Goal: Information Seeking & Learning: Understand process/instructions

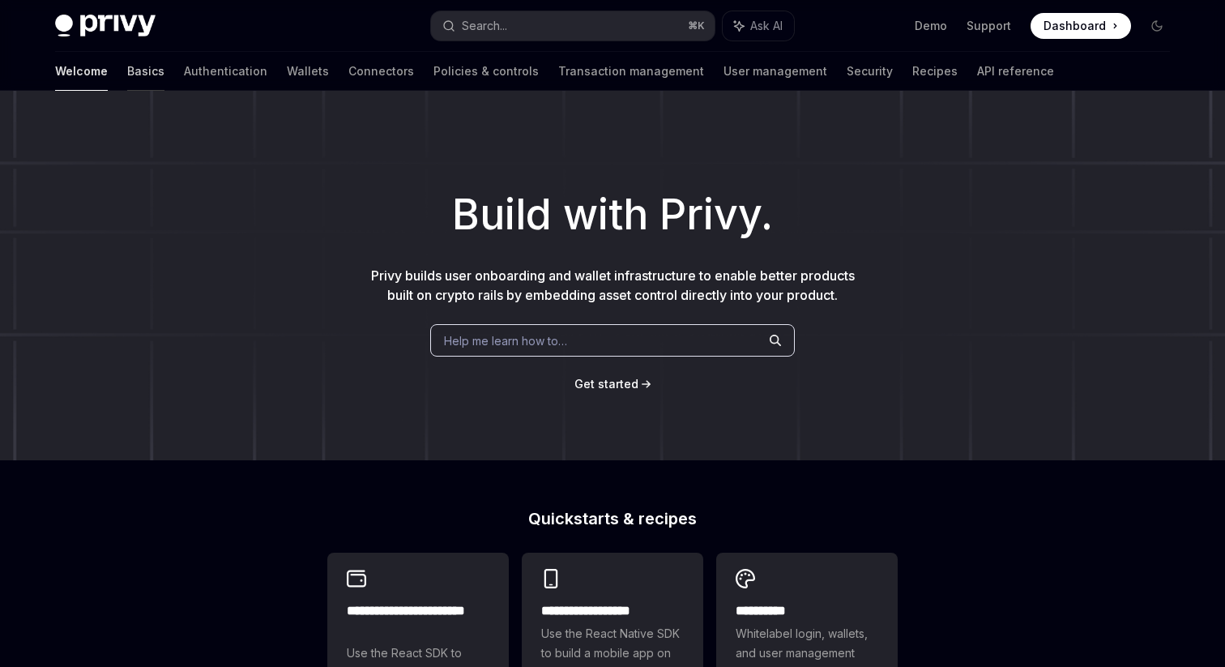
click at [127, 63] on link "Basics" at bounding box center [145, 71] width 37 height 39
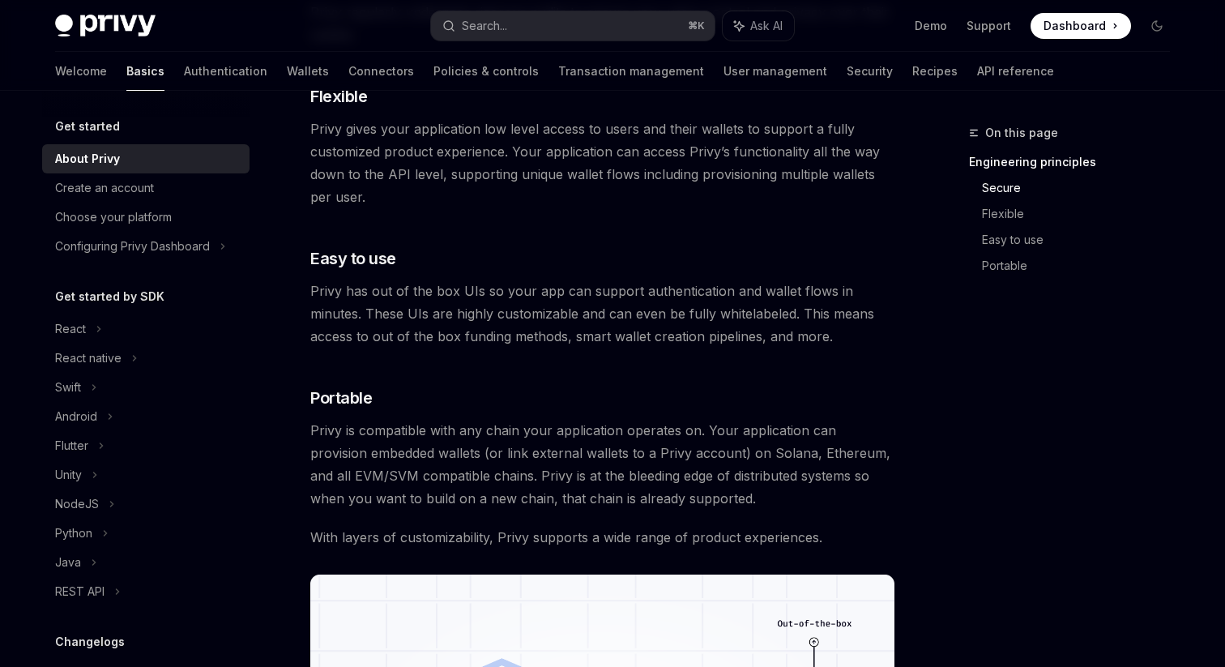
scroll to position [1172, 0]
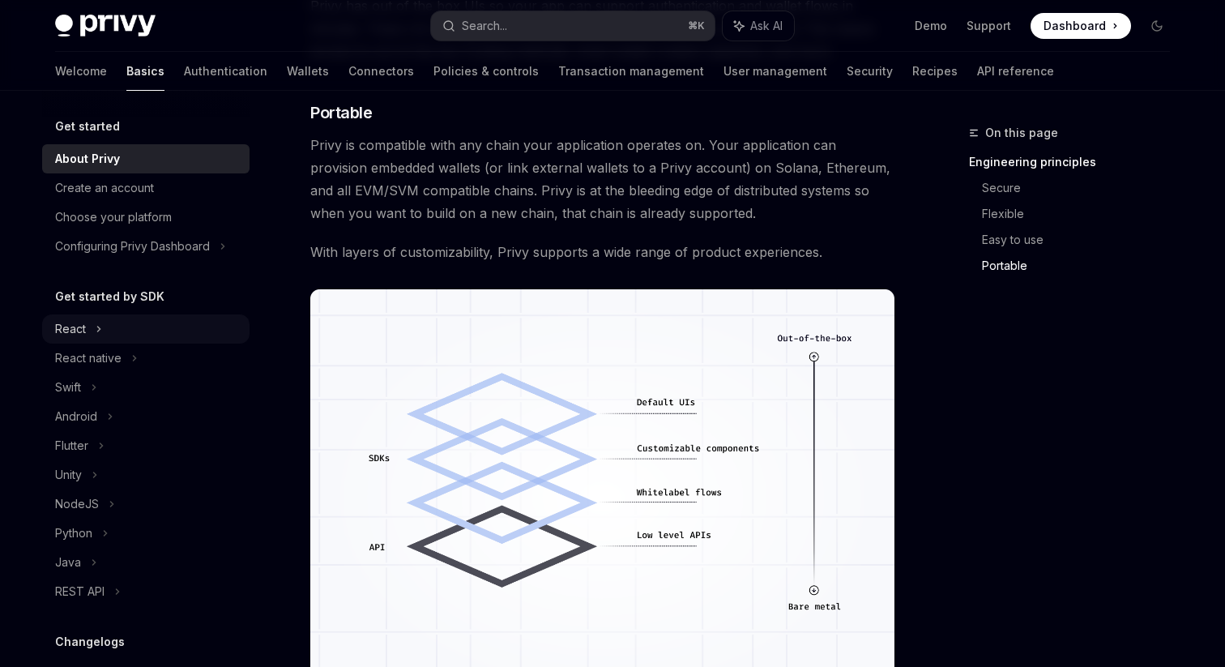
click at [87, 331] on div "React" at bounding box center [145, 328] width 207 height 29
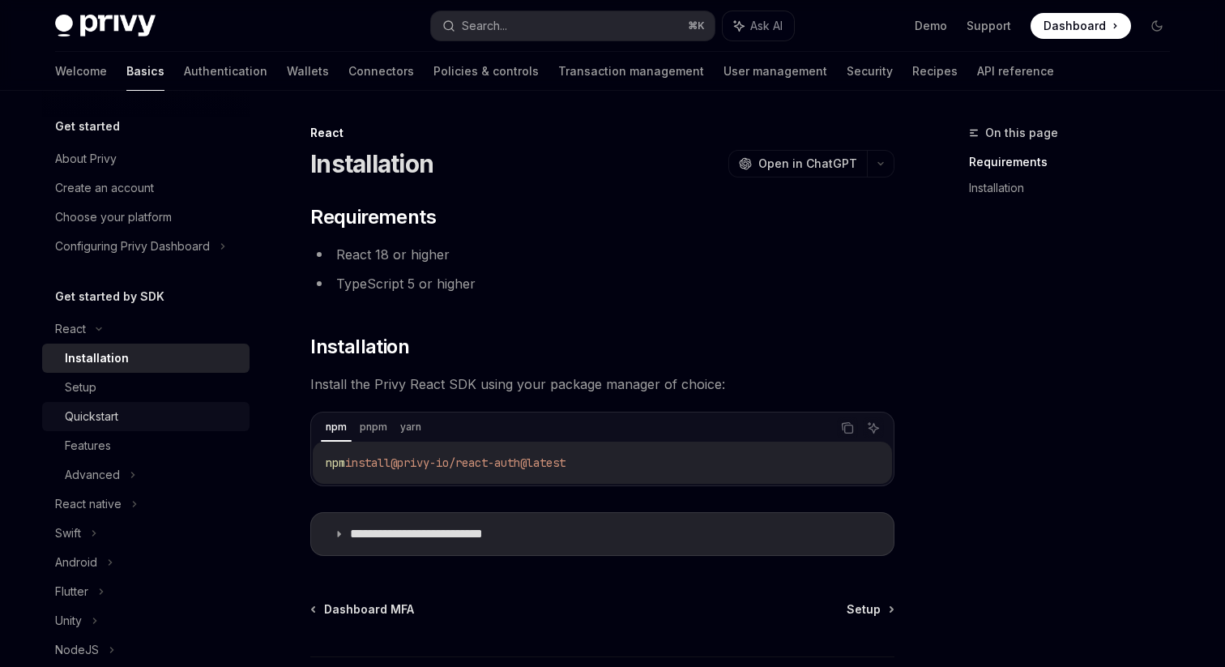
click at [134, 410] on div "Quickstart" at bounding box center [152, 416] width 175 height 19
type textarea "*"
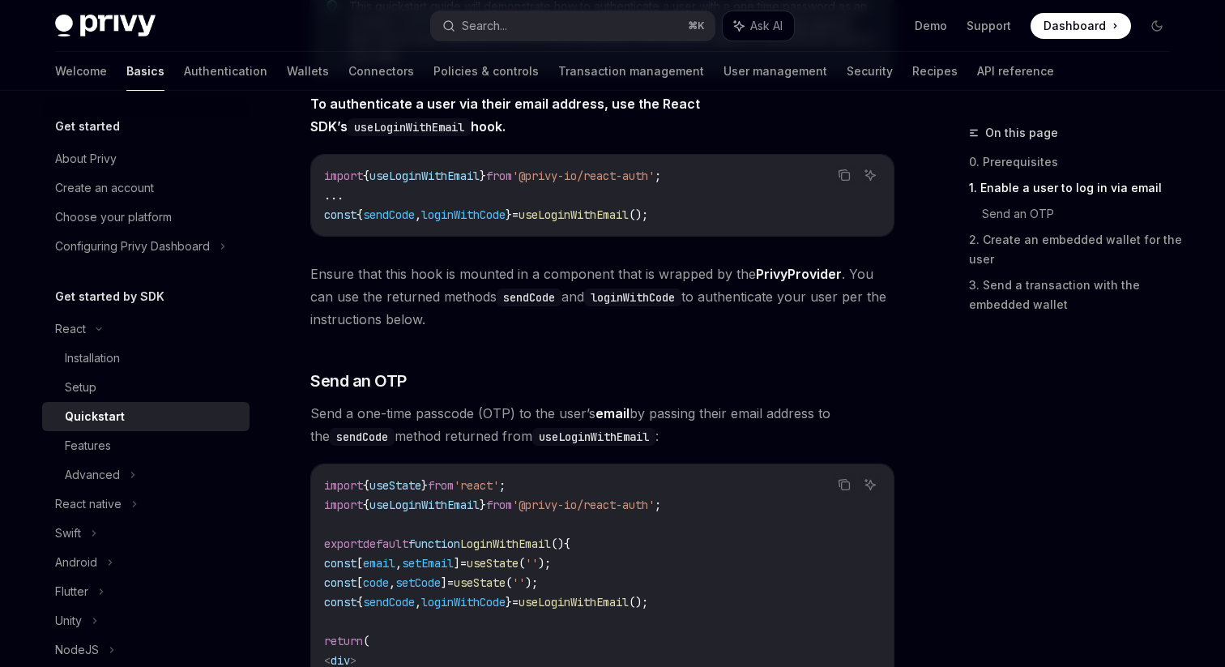
scroll to position [412, 0]
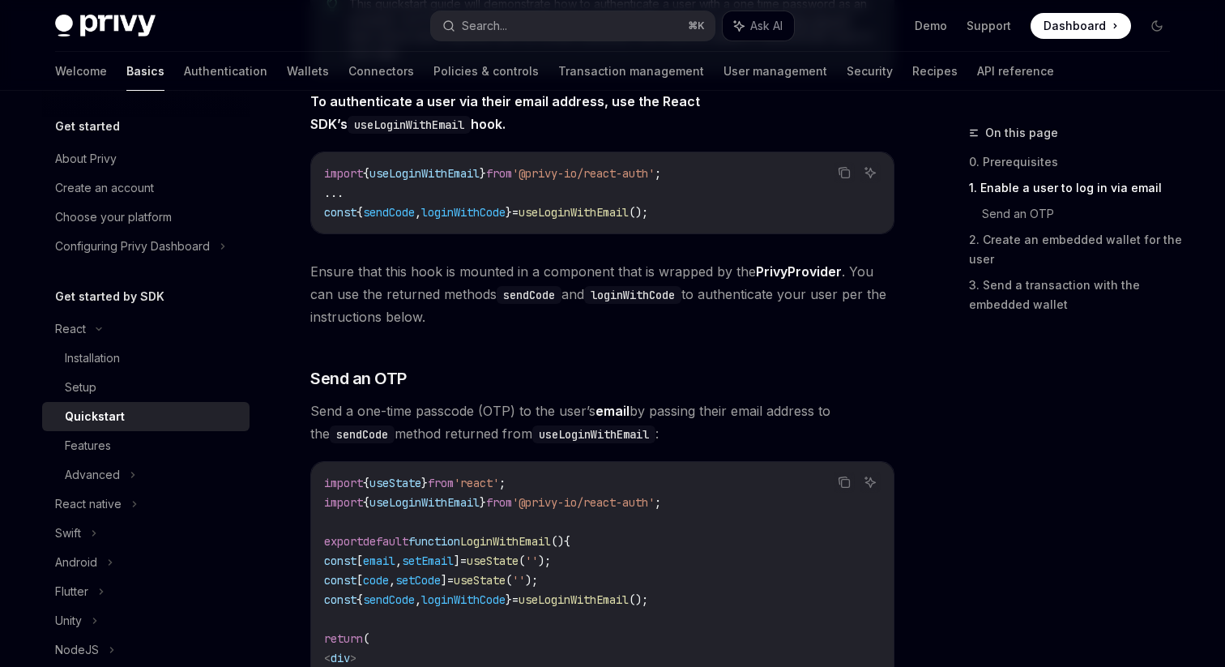
click at [940, 125] on div "On this page 0. Prerequisites 1. Enable a user to log in via email Send an OTP …" at bounding box center [1059, 226] width 246 height 207
click at [539, 24] on button "Search... ⌘ K" at bounding box center [572, 25] width 283 height 29
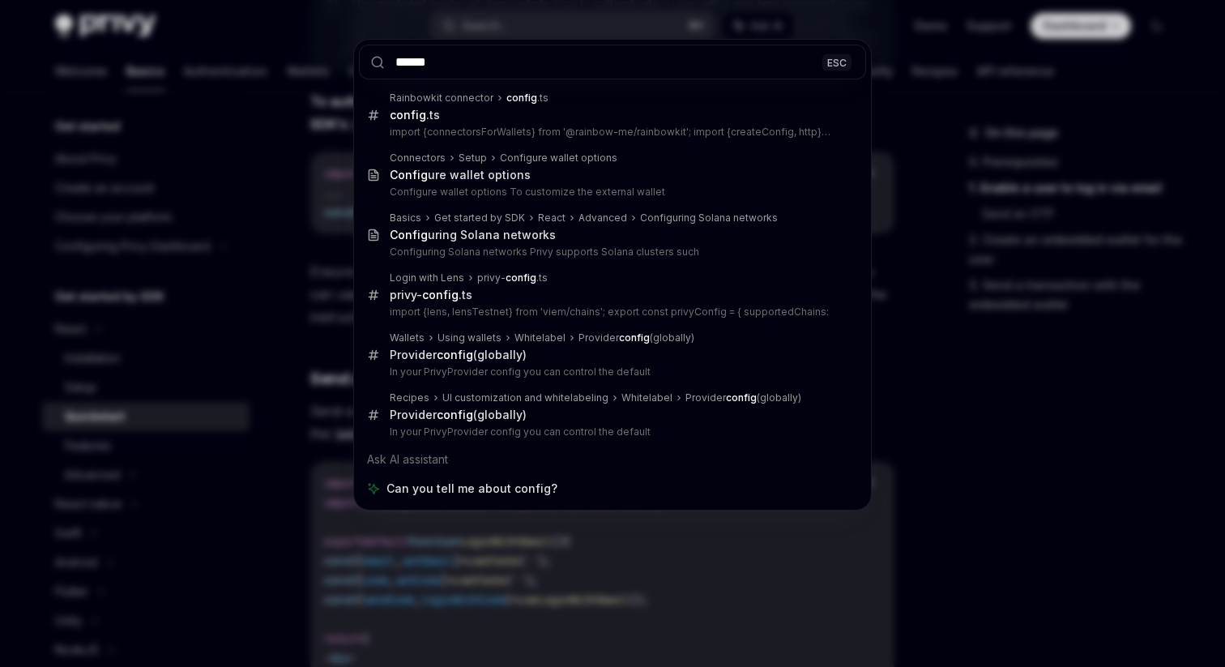
type input "******"
click at [603, 9] on div "****** ESC Rainbowkit connector config .ts config .ts import {connectorsForWall…" at bounding box center [612, 333] width 1225 height 667
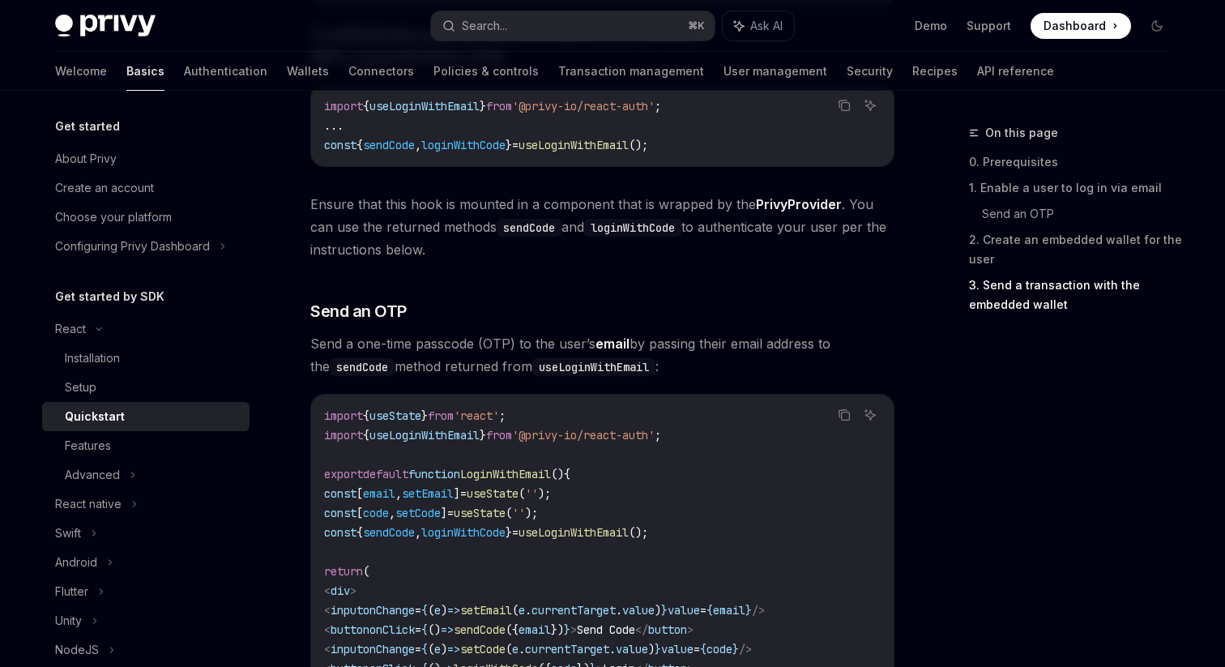
scroll to position [0, 0]
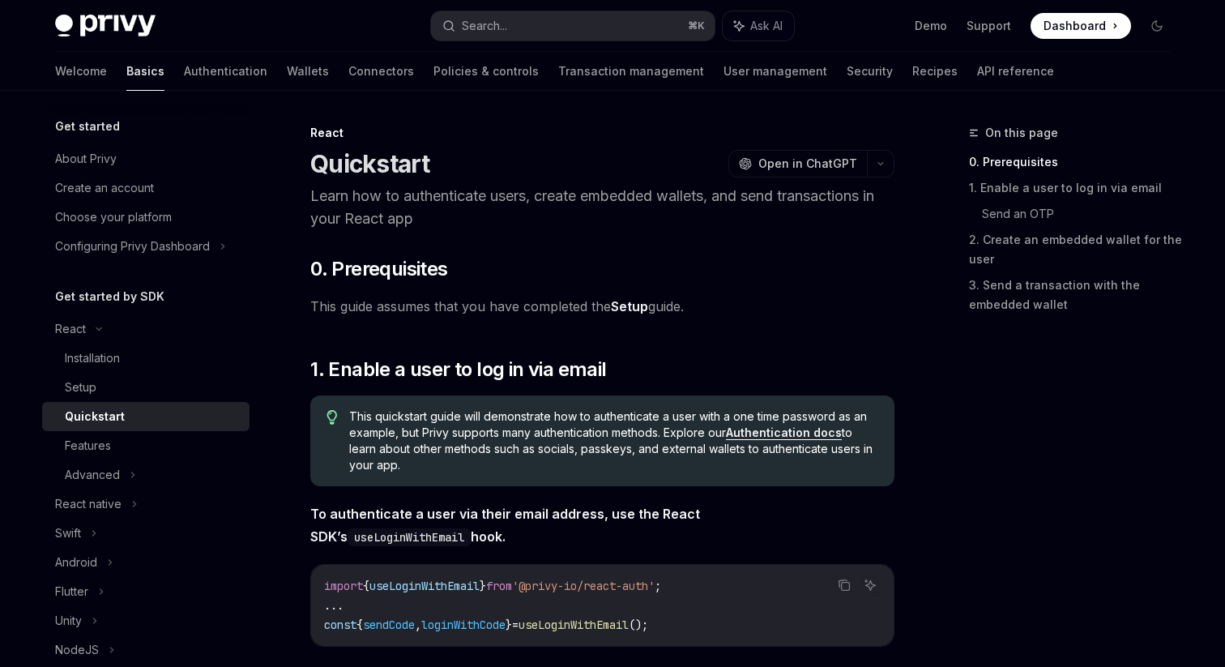
click at [1105, 35] on span at bounding box center [1080, 26] width 100 height 26
